Goal: Task Accomplishment & Management: Complete application form

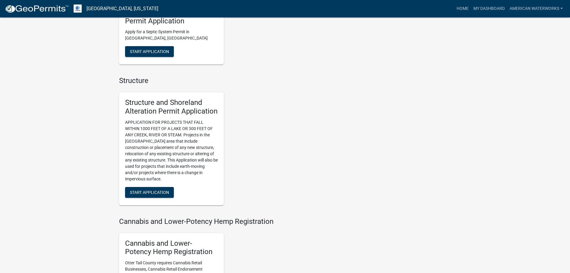
scroll to position [389, 0]
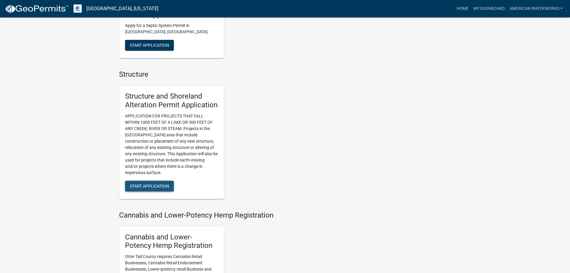
click at [157, 185] on span "Start Application" at bounding box center [149, 185] width 39 height 5
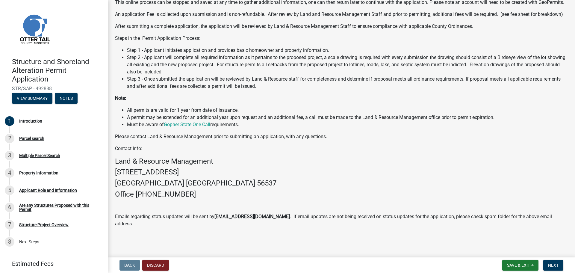
scroll to position [86, 0]
click at [555, 265] on span "Next" at bounding box center [553, 265] width 10 height 5
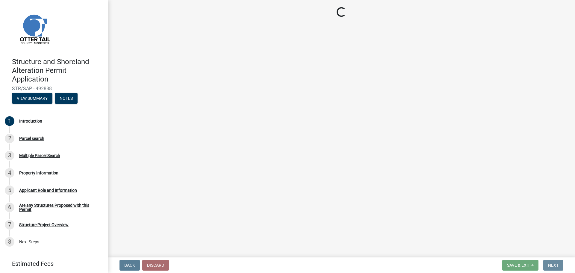
scroll to position [0, 0]
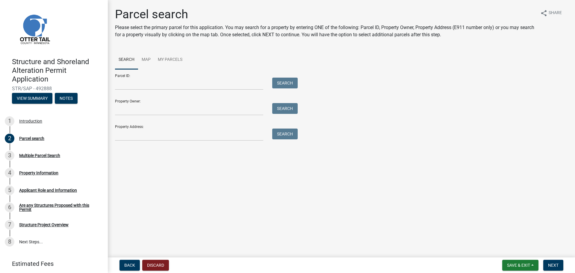
click at [152, 127] on div "Property Address: Search" at bounding box center [205, 130] width 180 height 21
click at [153, 131] on input "Property Address:" at bounding box center [189, 134] width 148 height 12
type input "46744 CO"
click at [273, 132] on button "Search" at bounding box center [284, 133] width 25 height 11
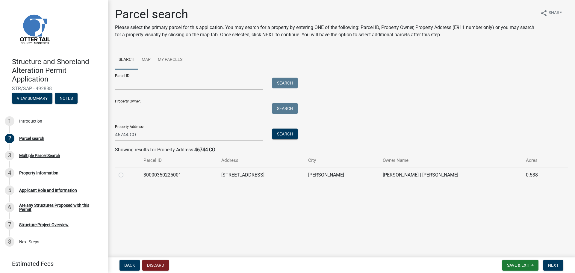
click at [125, 173] on div at bounding box center [128, 174] width 18 height 7
click at [126, 171] on label at bounding box center [126, 171] width 0 height 0
click at [126, 175] on input "radio" at bounding box center [128, 173] width 4 height 4
radio input "true"
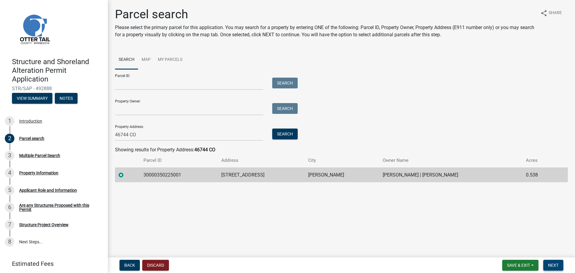
click at [554, 264] on span "Next" at bounding box center [553, 265] width 10 height 5
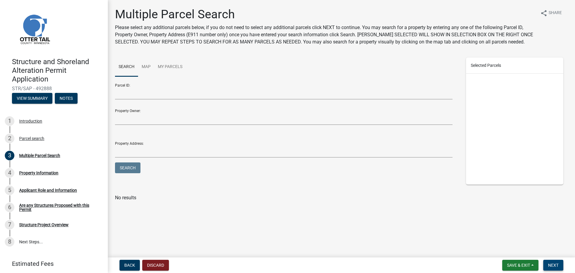
click at [553, 263] on span "Next" at bounding box center [553, 265] width 10 height 5
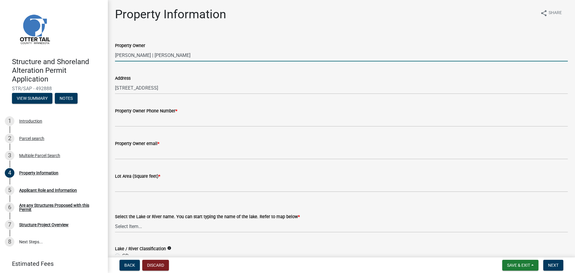
click at [184, 55] on input "[PERSON_NAME] | [PERSON_NAME]" at bounding box center [341, 55] width 453 height 12
type input "R"
type input "[PERSON_NAME]"
click at [131, 265] on span "Back" at bounding box center [129, 265] width 11 height 5
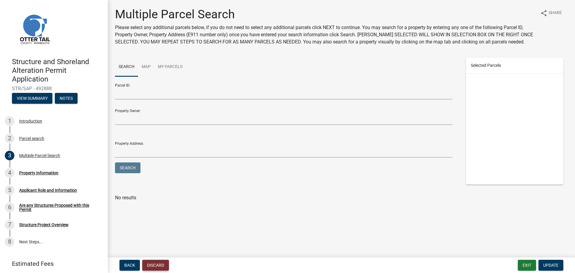
click at [161, 263] on button "Discard" at bounding box center [155, 265] width 27 height 11
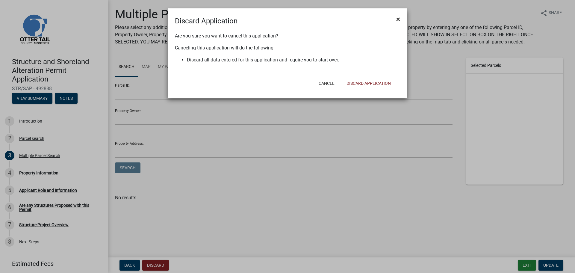
click at [395, 19] on button "×" at bounding box center [397, 19] width 13 height 17
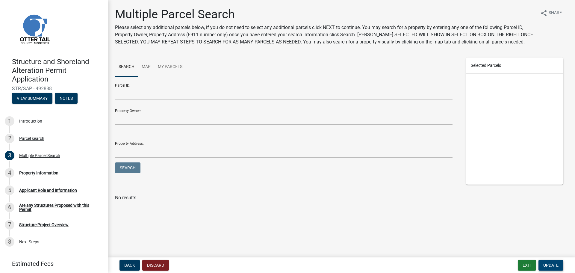
click at [553, 261] on button "Update" at bounding box center [550, 265] width 25 height 11
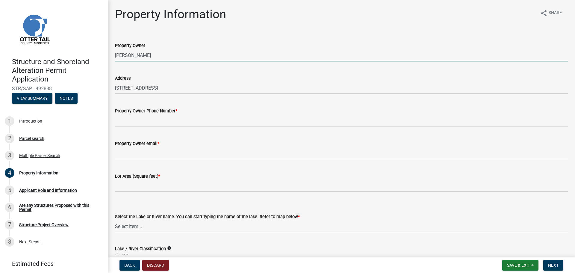
click at [143, 52] on input "[PERSON_NAME]" at bounding box center [341, 55] width 453 height 12
type input "[PERSON_NAME]"
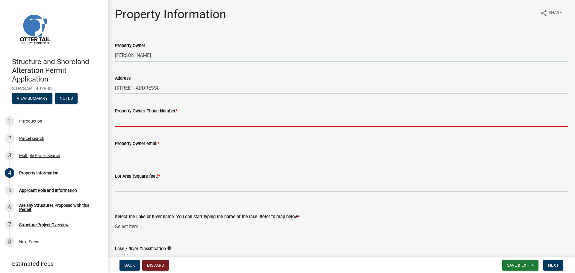
click at [155, 119] on input "Property Owner Phone Number *" at bounding box center [341, 120] width 453 height 12
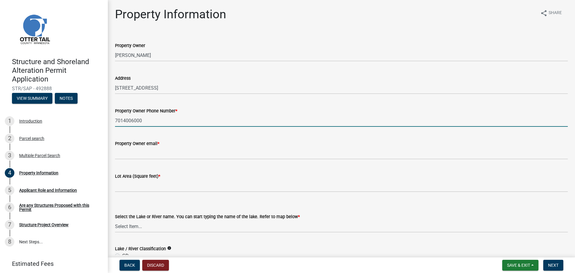
type input "7014006000"
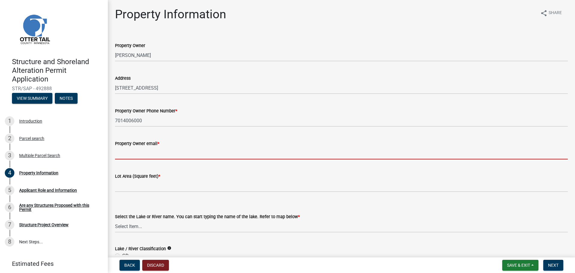
click at [159, 150] on input "Property Owner email *" at bounding box center [341, 153] width 453 height 12
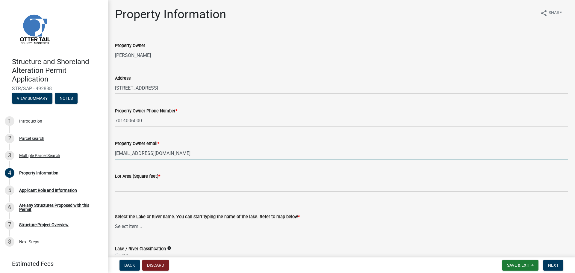
type input "[EMAIL_ADDRESS][DOMAIN_NAME]"
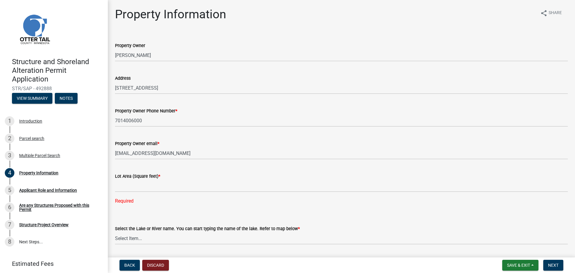
drag, startPoint x: 147, startPoint y: 168, endPoint x: 148, endPoint y: 171, distance: 3.3
click at [147, 168] on div "Lot Area (Square feet) * Required" at bounding box center [341, 184] width 453 height 40
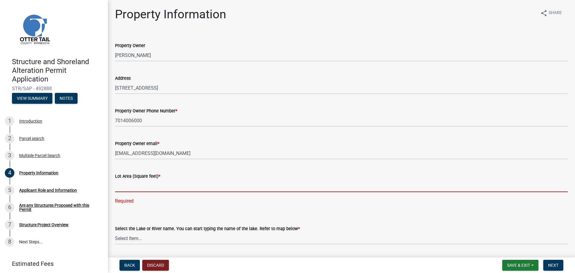
click at [121, 189] on input "text" at bounding box center [341, 186] width 453 height 12
click at [132, 186] on input "text" at bounding box center [341, 186] width 453 height 12
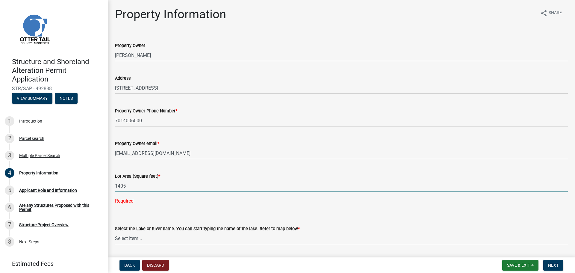
type input "1405"
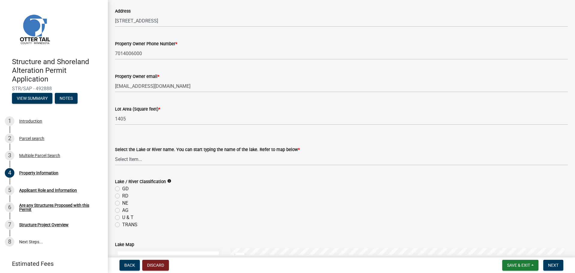
scroll to position [90, 0]
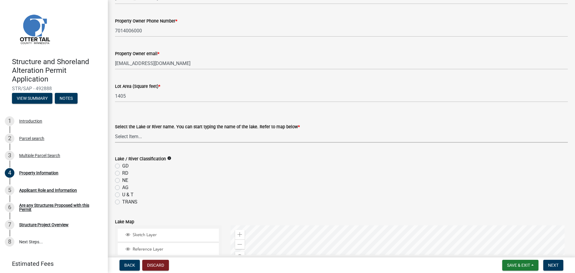
click at [126, 139] on select "Select Item... None [PERSON_NAME] 56-031 [PERSON_NAME] 56-118 [PERSON_NAME] 56-…" at bounding box center [341, 136] width 453 height 12
click at [115, 130] on select "Select Item... None [PERSON_NAME] 56-031 [PERSON_NAME] 56-118 [PERSON_NAME] 56-…" at bounding box center [341, 136] width 453 height 12
select select "bebeee68-4fe0-4519-8d81-c2ce205cc4ba"
drag, startPoint x: 366, startPoint y: 171, endPoint x: 351, endPoint y: 105, distance: 67.9
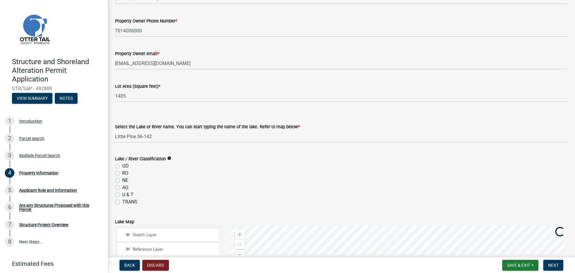
click at [358, 86] on wm-data-entity-input-list "Property Owner [PERSON_NAME] Address [STREET_ADDRESS] Property Owner Phone Numb…" at bounding box center [341, 219] width 453 height 551
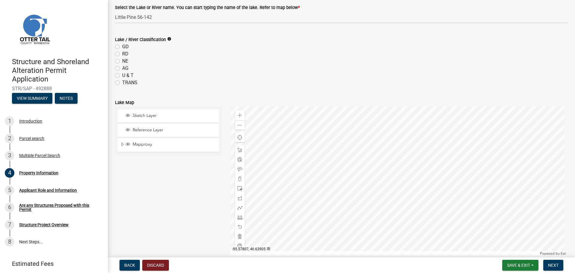
scroll to position [180, 0]
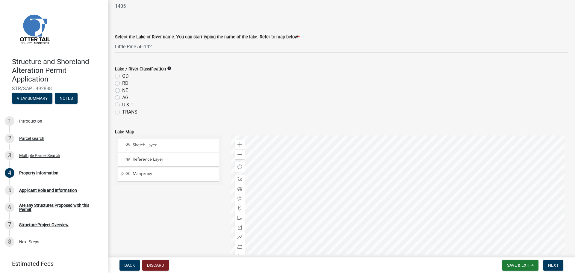
click at [317, 103] on div "U & T" at bounding box center [341, 104] width 453 height 7
click at [361, 172] on div at bounding box center [399, 210] width 337 height 150
click at [353, 167] on div at bounding box center [399, 210] width 337 height 150
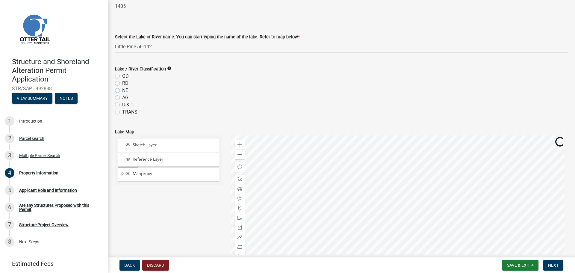
click at [351, 172] on div at bounding box center [399, 210] width 337 height 150
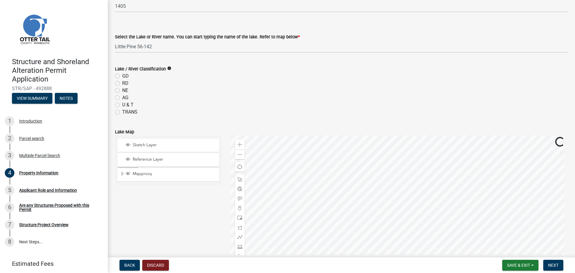
click at [351, 172] on div at bounding box center [399, 210] width 337 height 150
click at [239, 154] on span at bounding box center [239, 154] width 5 height 5
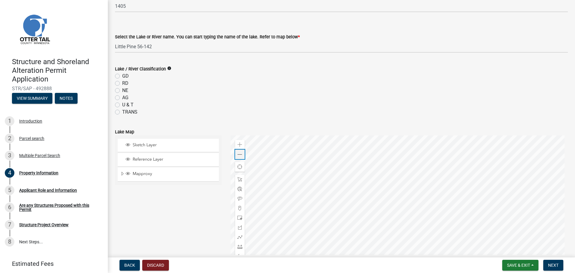
click at [239, 154] on span at bounding box center [239, 154] width 5 height 5
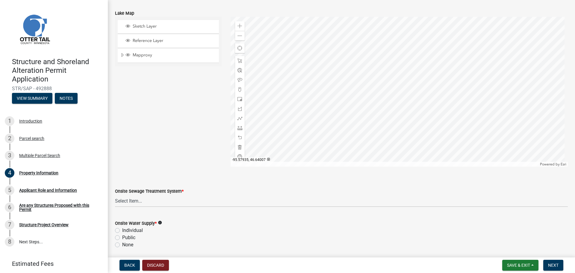
scroll to position [299, 0]
click at [173, 203] on select "Select Item... L&R Certificate of Compliance within 5yrs Compliance Inspection …" at bounding box center [341, 199] width 453 height 12
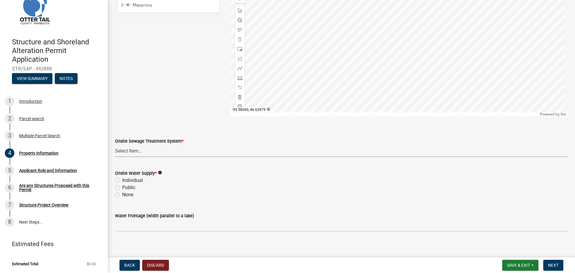
scroll to position [353, 0]
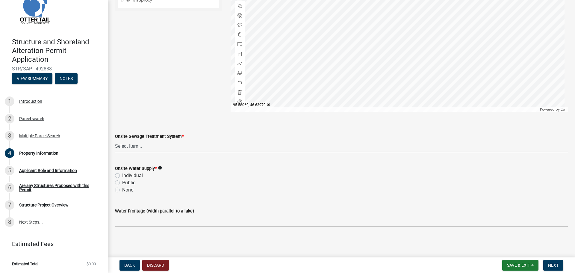
click at [143, 147] on select "Select Item... L&R Certificate of Compliance within 5yrs Compliance Inspection …" at bounding box center [341, 146] width 453 height 12
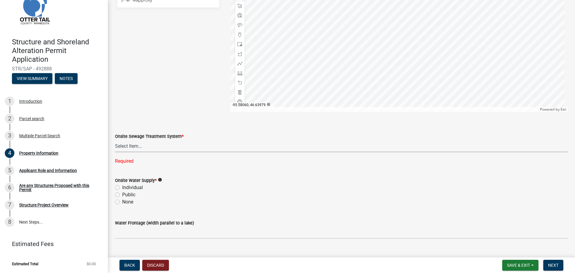
click at [175, 147] on select "Select Item... L&R Certificate of Compliance within 5yrs Compliance Inspection …" at bounding box center [341, 146] width 453 height 12
click at [115, 140] on select "Select Item... L&R Certificate of Compliance within 5yrs Compliance Inspection …" at bounding box center [341, 146] width 453 height 12
select select "9233bc03-43b7-4bc3-a622-0f4482adc204"
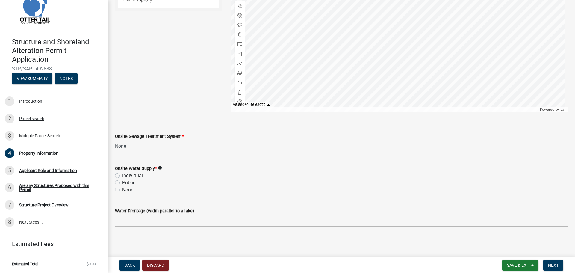
click at [122, 176] on label "Individual" at bounding box center [132, 175] width 21 height 7
click at [122, 176] on input "Individual" at bounding box center [124, 174] width 4 height 4
radio input "true"
click at [552, 264] on span "Next" at bounding box center [553, 265] width 10 height 5
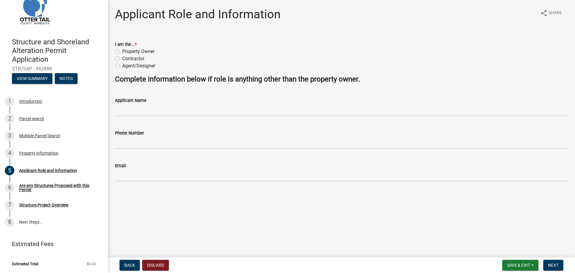
click at [122, 58] on label "Contractor" at bounding box center [133, 58] width 22 height 7
click at [122, 58] on input "Contractor" at bounding box center [124, 57] width 4 height 4
radio input "true"
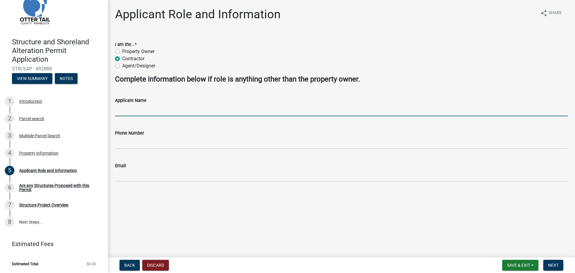
click at [146, 112] on input "Applicant Name" at bounding box center [341, 110] width 453 height 12
type input "American Waterworks- [GEOGRAPHIC_DATA]"
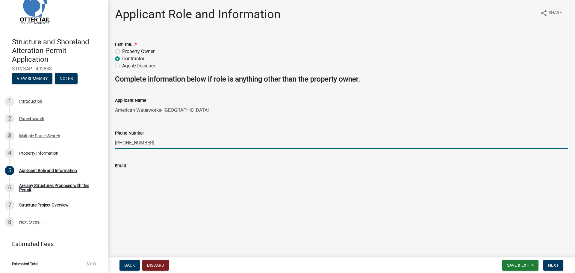
type input "[PHONE_NUMBER]"
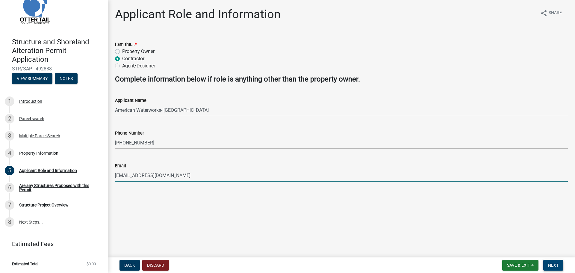
type input "[EMAIL_ADDRESS][DOMAIN_NAME]"
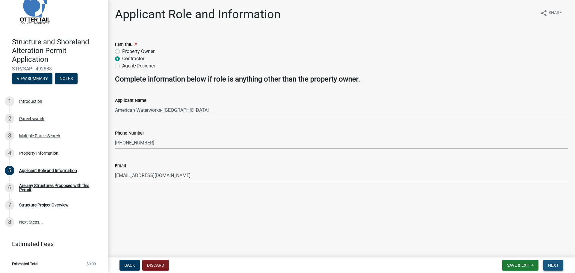
click at [554, 261] on button "Next" at bounding box center [553, 265] width 20 height 11
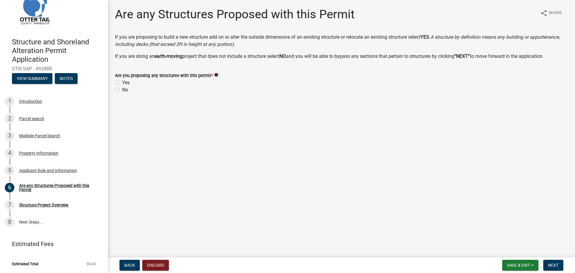
click at [122, 82] on label "Yes" at bounding box center [125, 82] width 7 height 7
click at [122, 82] on input "Yes" at bounding box center [124, 81] width 4 height 4
radio input "true"
click at [555, 266] on span "Next" at bounding box center [553, 265] width 10 height 5
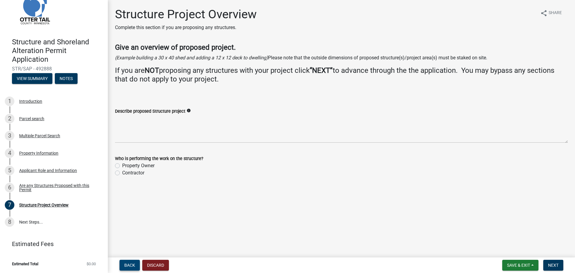
click at [133, 262] on button "Back" at bounding box center [129, 265] width 20 height 11
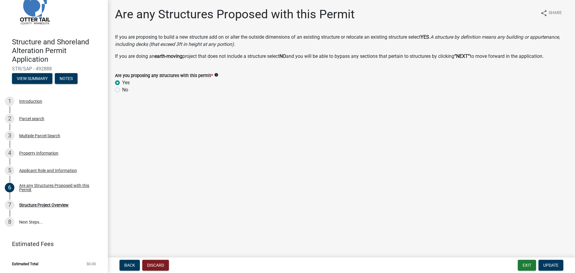
click at [122, 91] on label "No" at bounding box center [125, 89] width 6 height 7
click at [122, 90] on input "No" at bounding box center [124, 88] width 4 height 4
radio input "true"
click at [544, 264] on span "Update" at bounding box center [550, 265] width 15 height 5
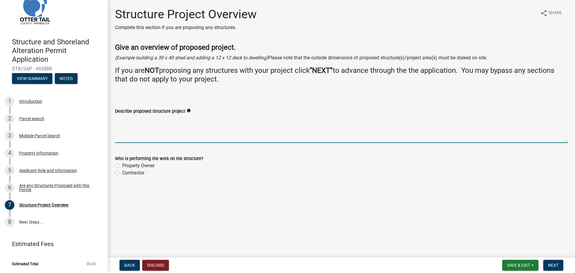
click at [187, 138] on textarea "Describe proposed Structure project" at bounding box center [341, 129] width 453 height 28
click at [146, 128] on textarea "Describe proposed Structure project" at bounding box center [341, 129] width 453 height 28
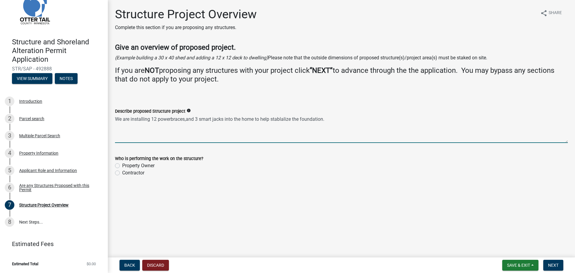
click at [281, 122] on textarea "We are installing 12 powerbraces,and 3 smart jacks into the home to help stabla…" at bounding box center [341, 129] width 453 height 28
type textarea "We are installing 12 powerbraces,and 3 smart jacks into the home to help stabil…"
click at [135, 172] on label "Contractor" at bounding box center [133, 172] width 22 height 7
click at [126, 172] on input "Contractor" at bounding box center [124, 171] width 4 height 4
radio input "true"
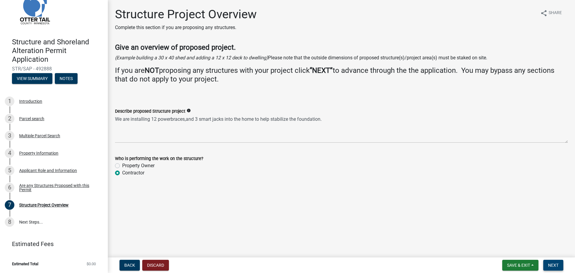
click at [558, 264] on span "Next" at bounding box center [553, 265] width 10 height 5
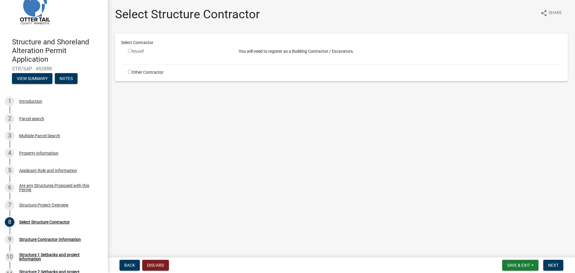
click at [129, 72] on input "radio" at bounding box center [130, 72] width 4 height 4
radio input "true"
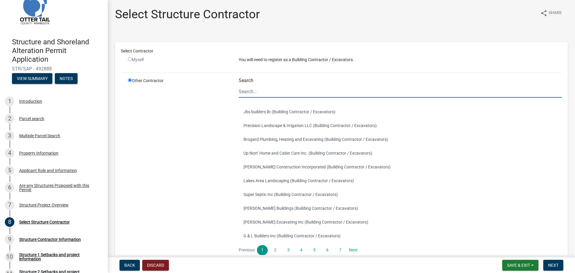
click at [250, 93] on input "Search" at bounding box center [400, 91] width 323 height 12
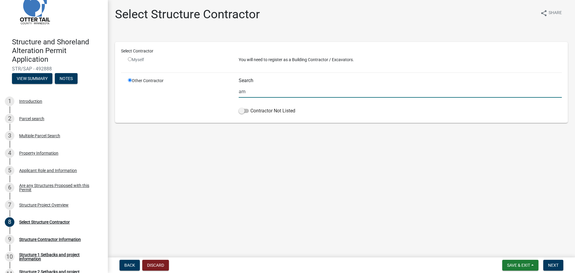
type input "a"
type input "B"
type input "A"
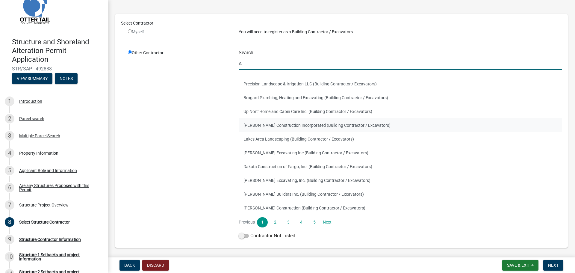
scroll to position [19, 0]
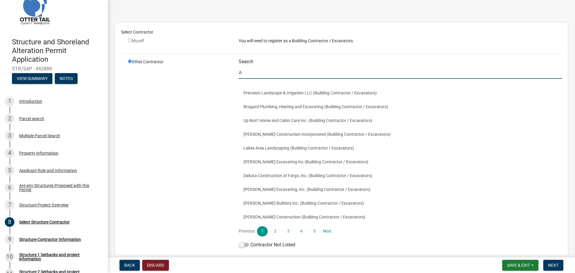
click at [244, 75] on input "A" at bounding box center [400, 72] width 323 height 12
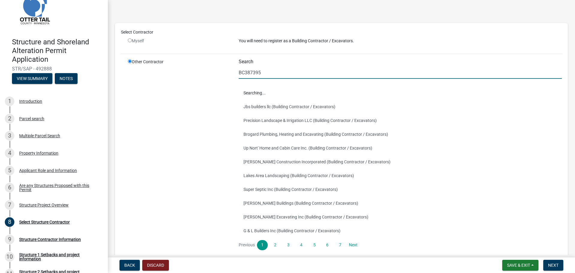
scroll to position [0, 0]
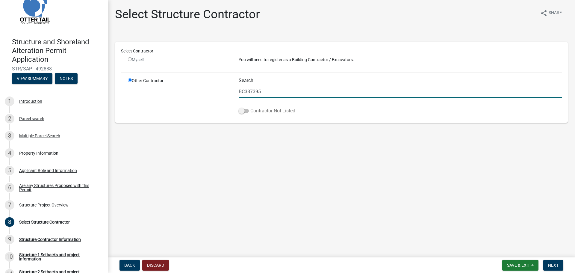
type input "BC387395"
click at [245, 108] on label "Contractor Not Listed" at bounding box center [267, 110] width 57 height 7
click at [250, 107] on input "Contractor Not Listed" at bounding box center [250, 107] width 0 height 0
click at [243, 110] on span at bounding box center [244, 111] width 10 height 4
click at [250, 107] on input "Contractor Not Listed" at bounding box center [250, 107] width 0 height 0
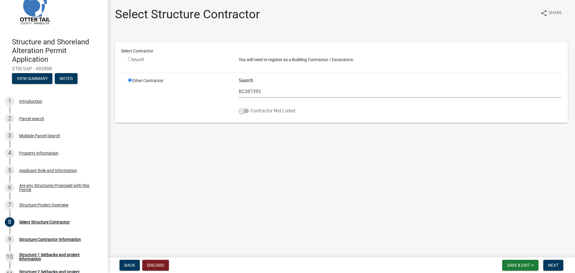
click at [243, 109] on span at bounding box center [244, 111] width 10 height 4
click at [250, 107] on input "Contractor Not Listed" at bounding box center [250, 107] width 0 height 0
drag, startPoint x: 267, startPoint y: 93, endPoint x: 214, endPoint y: 91, distance: 53.6
click at [216, 92] on div "Other Contractor Search BC387395 Contractor Not Listed" at bounding box center [344, 97] width 443 height 39
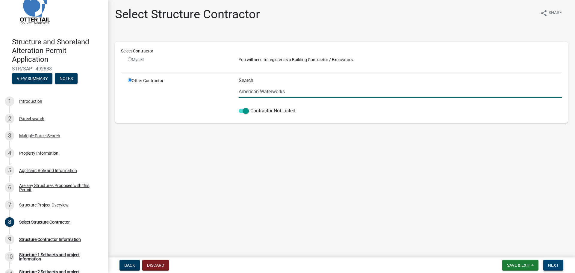
type input "American Waterworks"
click at [554, 267] on span "Next" at bounding box center [553, 265] width 10 height 5
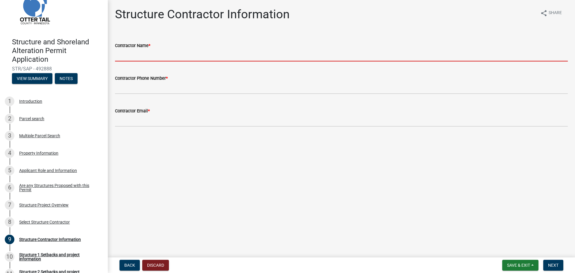
click at [140, 59] on input "Contractor Name *" at bounding box center [341, 55] width 453 height 12
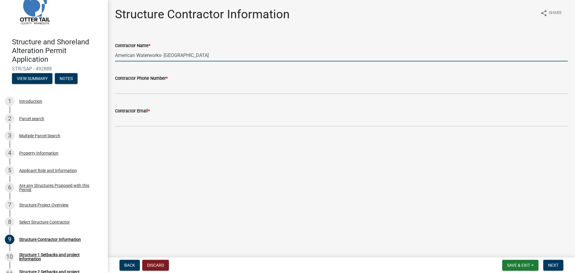
type input "American Waterworks- [GEOGRAPHIC_DATA]"
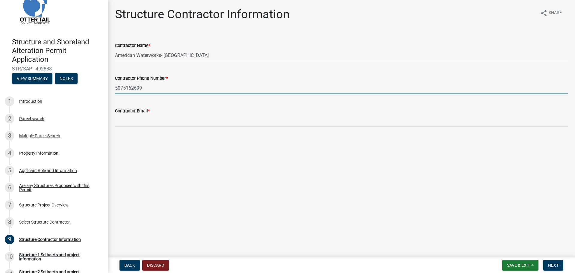
type input "5075162699"
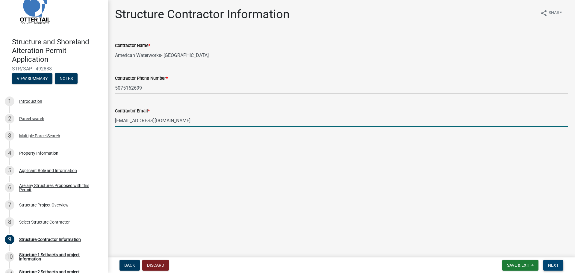
type input "[EMAIL_ADDRESS][DOMAIN_NAME]"
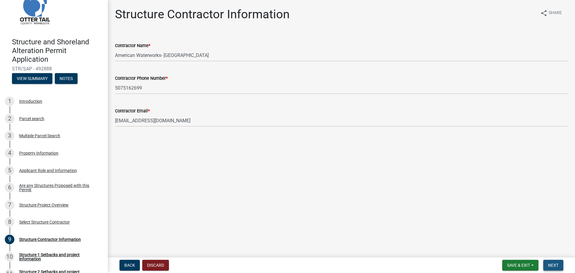
click at [553, 265] on span "Next" at bounding box center [553, 265] width 10 height 5
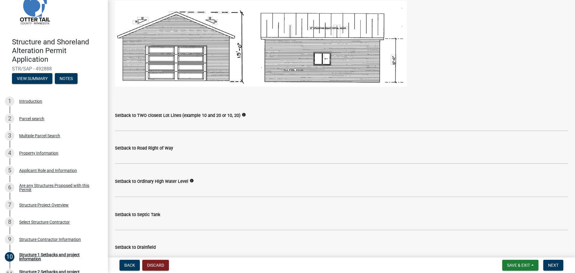
scroll to position [389, 0]
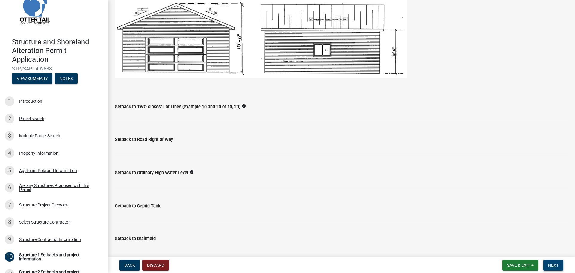
click at [551, 265] on span "Next" at bounding box center [553, 265] width 10 height 5
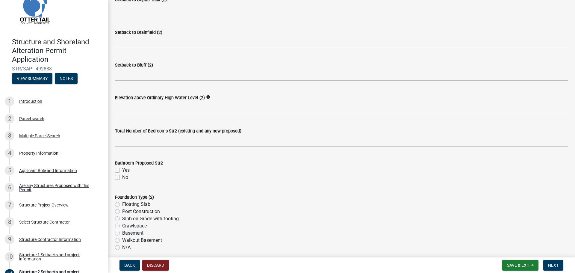
scroll to position [449, 0]
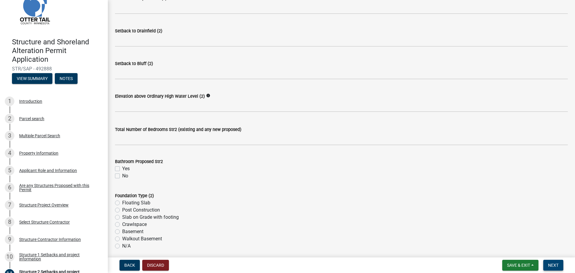
click at [554, 266] on span "Next" at bounding box center [553, 265] width 10 height 5
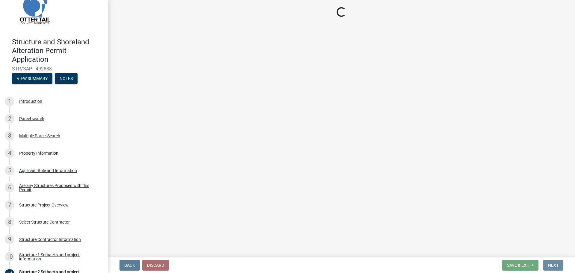
scroll to position [0, 0]
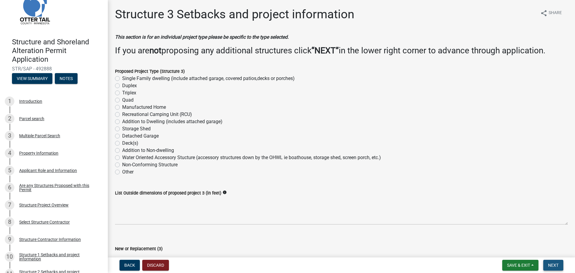
click at [555, 266] on span "Next" at bounding box center [553, 265] width 10 height 5
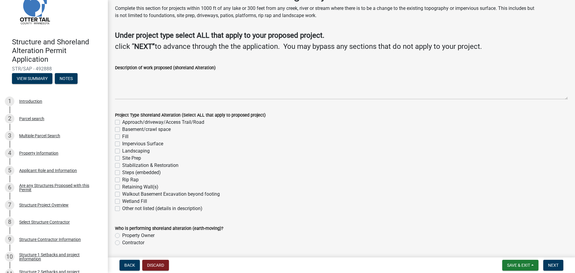
scroll to position [9, 0]
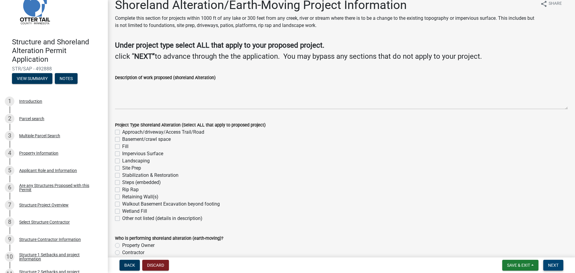
click at [556, 262] on button "Next" at bounding box center [553, 265] width 20 height 11
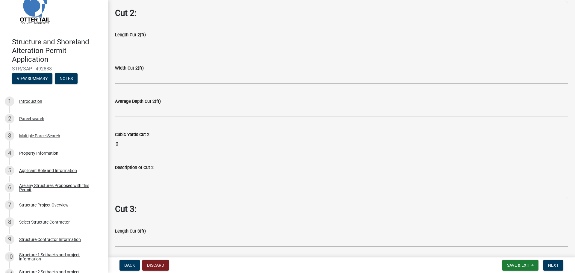
scroll to position [569, 0]
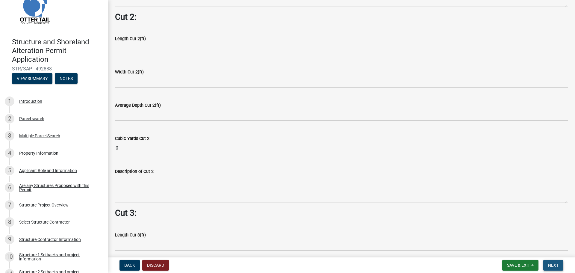
click at [560, 267] on button "Next" at bounding box center [553, 265] width 20 height 11
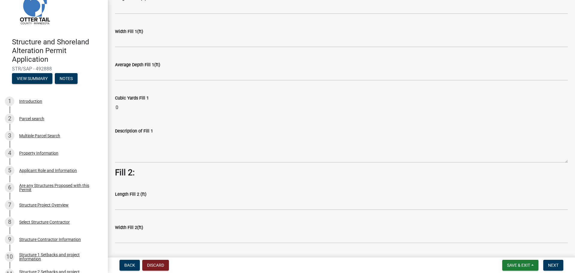
scroll to position [30, 0]
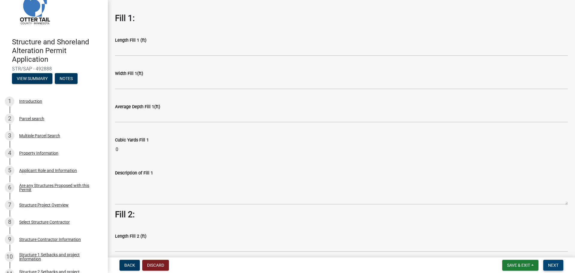
click at [546, 265] on button "Next" at bounding box center [553, 265] width 20 height 11
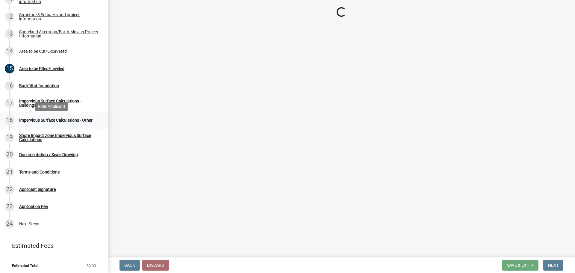
scroll to position [296, 0]
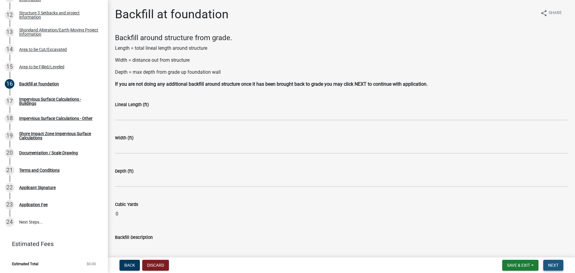
click at [552, 267] on span "Next" at bounding box center [553, 265] width 10 height 5
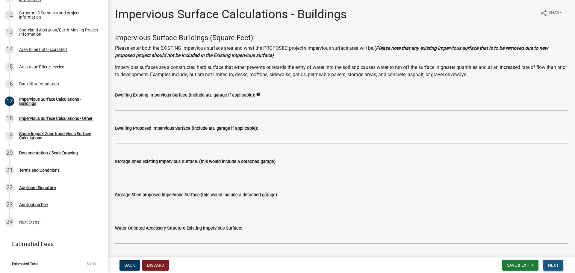
click at [557, 264] on span "Next" at bounding box center [553, 265] width 10 height 5
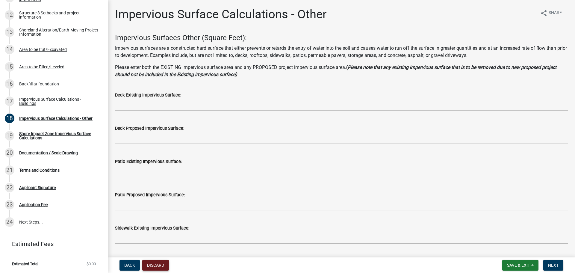
click at [161, 265] on button "Discard" at bounding box center [155, 265] width 27 height 11
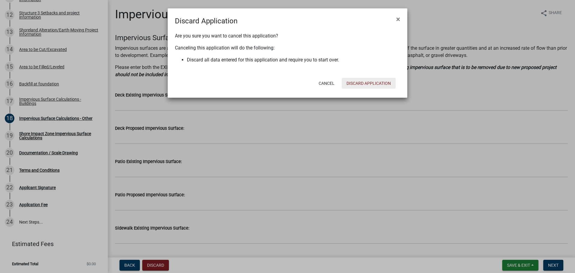
click at [368, 82] on button "Discard Application" at bounding box center [369, 83] width 54 height 11
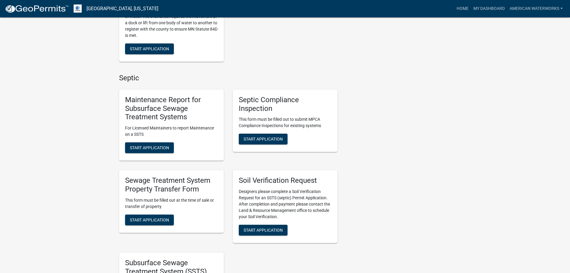
scroll to position [479, 0]
